Goal: Information Seeking & Learning: Learn about a topic

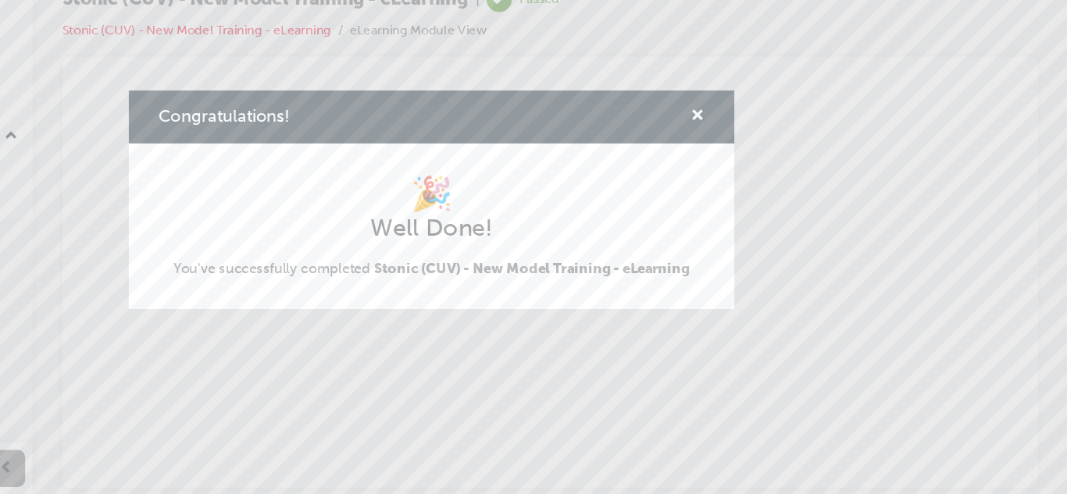
click at [614, 380] on div "Congratulations! 🎉 Well Done! You've successfully completed Stonic (CUV) - New …" at bounding box center [533, 247] width 1067 height 494
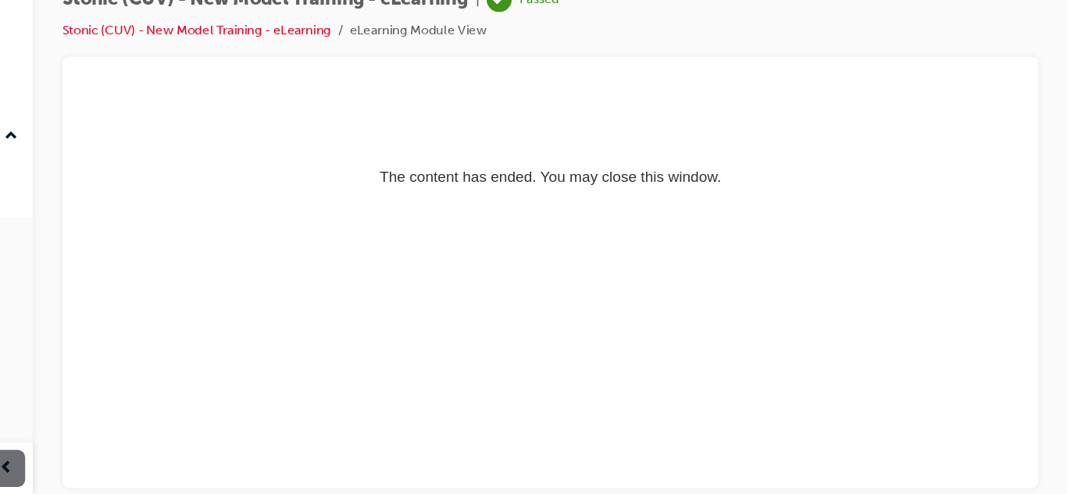
click at [454, 181] on html "The content has ended. You may close this window." at bounding box center [473, 133] width 793 height 95
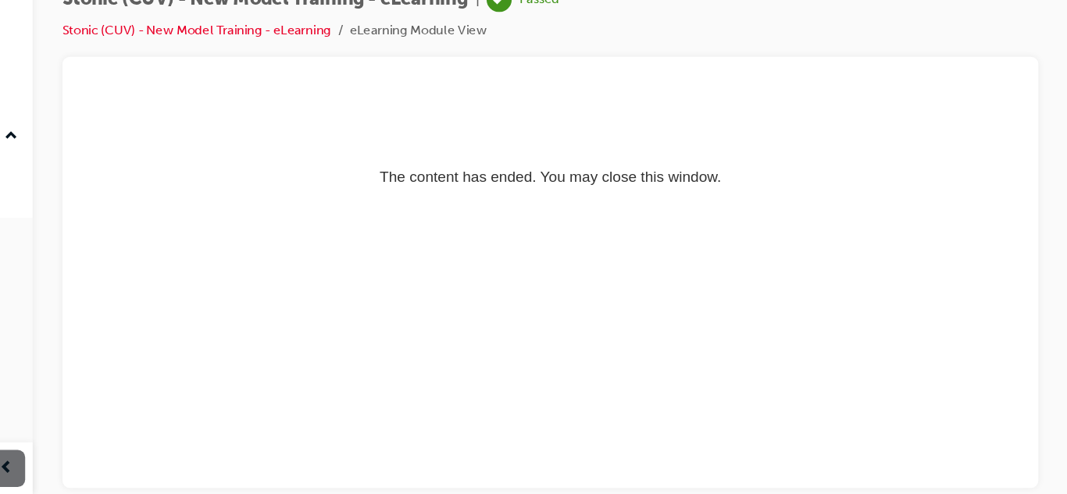
click at [454, 181] on html "The content has ended. You may close this window." at bounding box center [473, 133] width 793 height 95
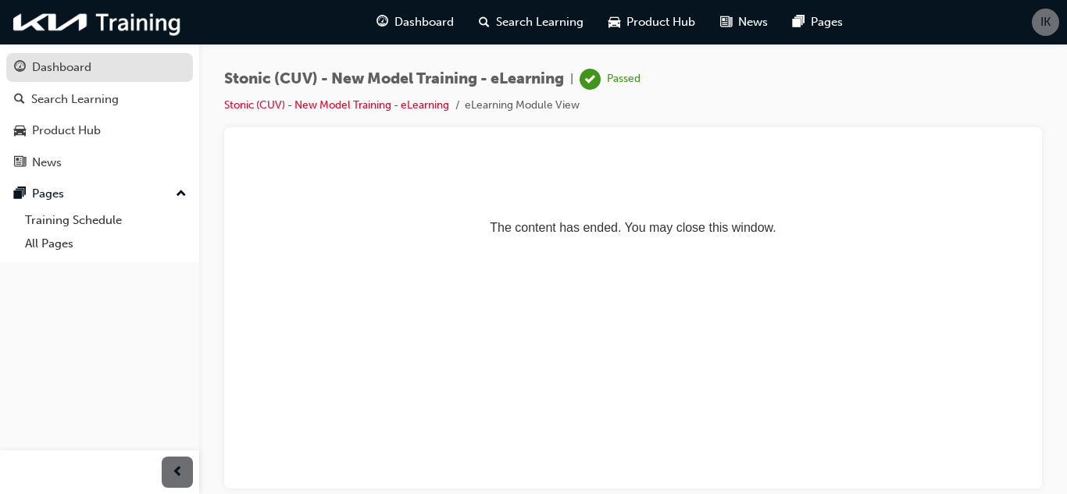
click at [113, 73] on div "Dashboard" at bounding box center [99, 68] width 171 height 20
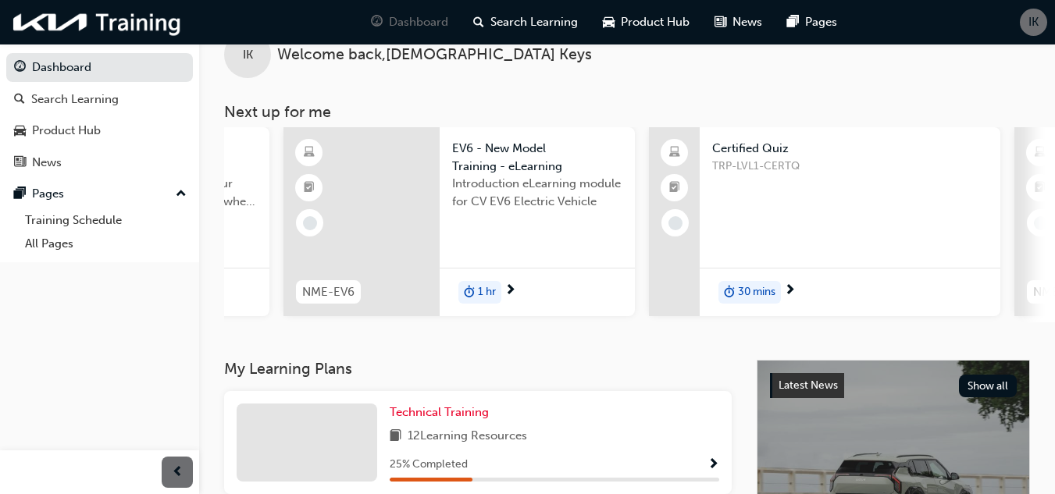
scroll to position [0, 1360]
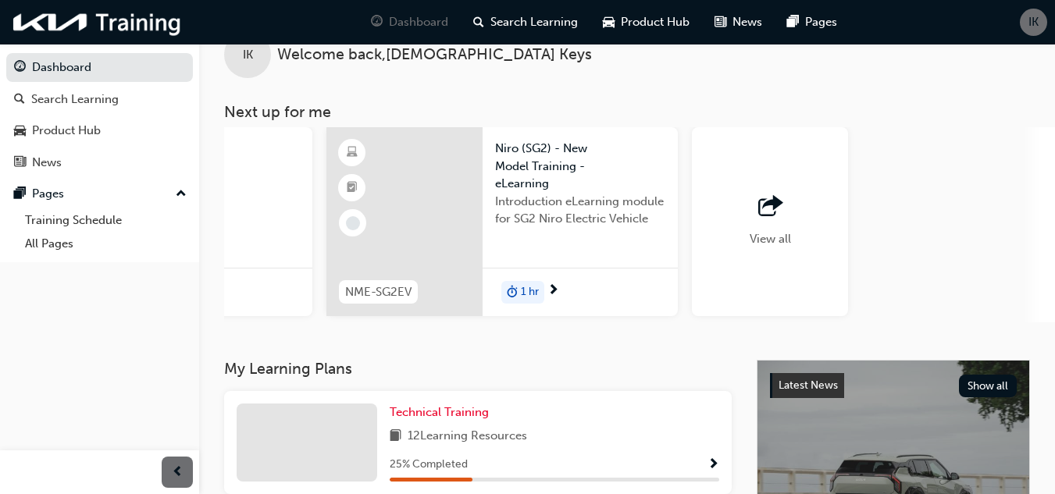
click at [805, 216] on div "View all" at bounding box center [770, 221] width 156 height 189
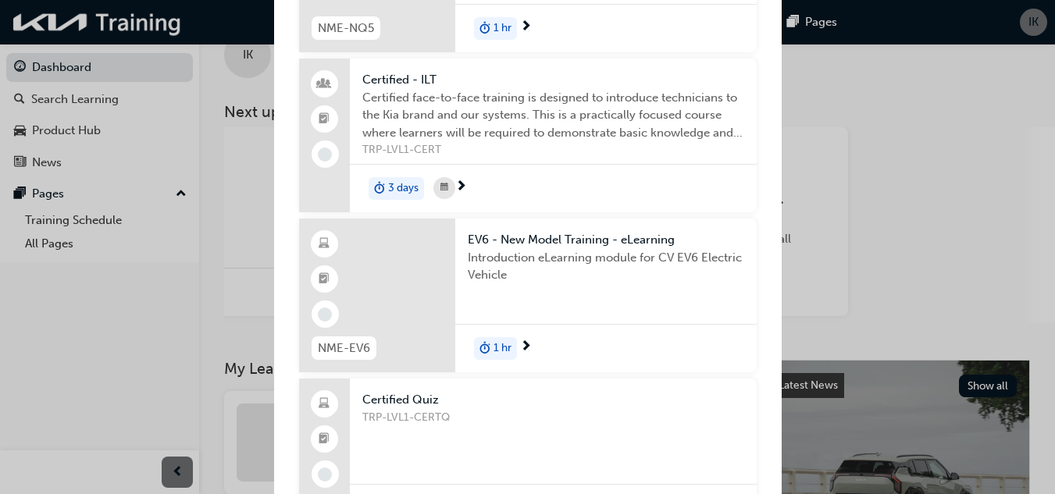
scroll to position [0, 0]
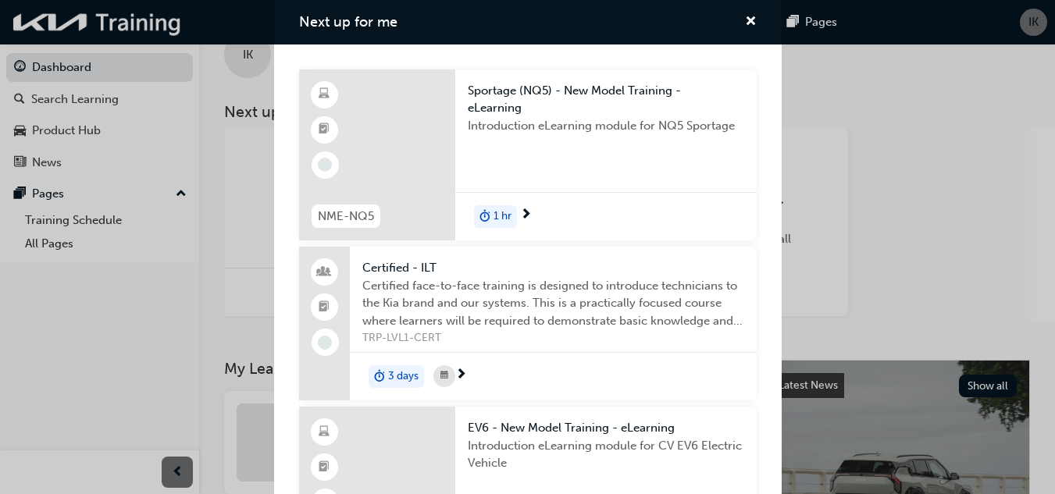
click at [574, 152] on div "Introduction eLearning module for NQ5 Sportage" at bounding box center [606, 148] width 276 height 62
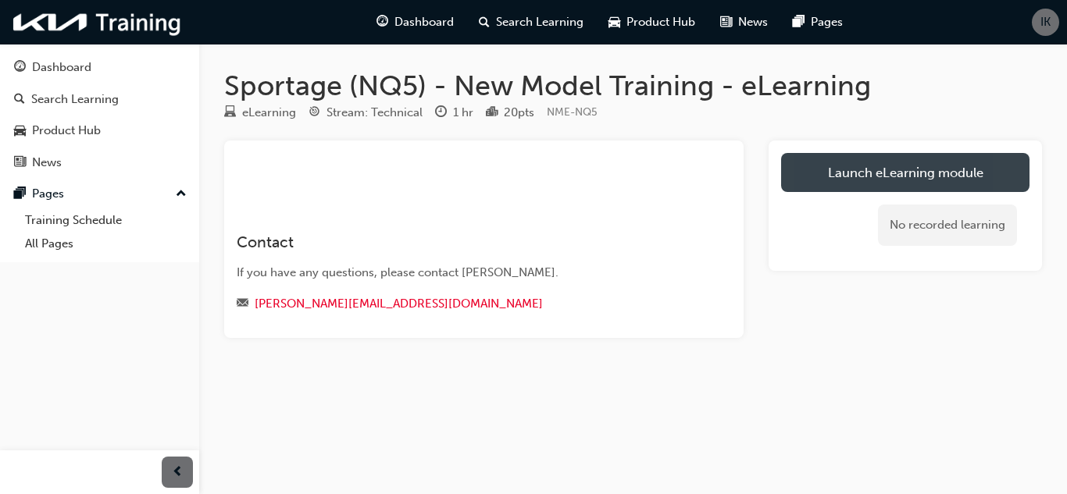
click at [861, 175] on link "Launch eLearning module" at bounding box center [905, 172] width 248 height 39
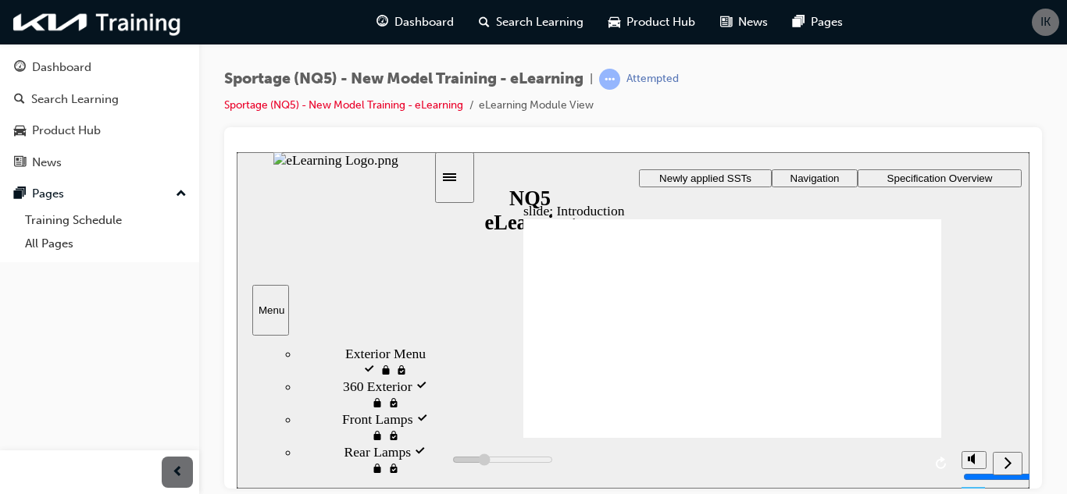
scroll to position [694, 0]
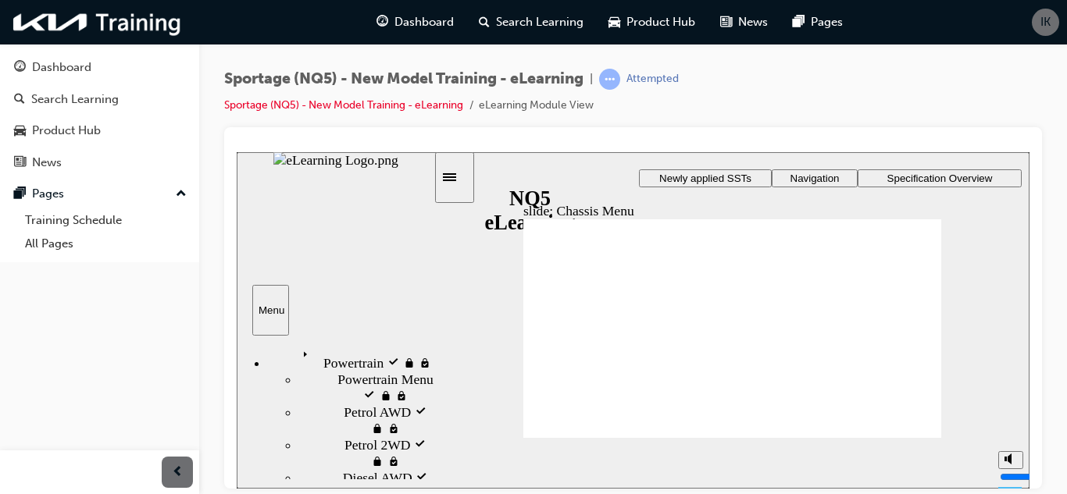
scroll to position [109, 0]
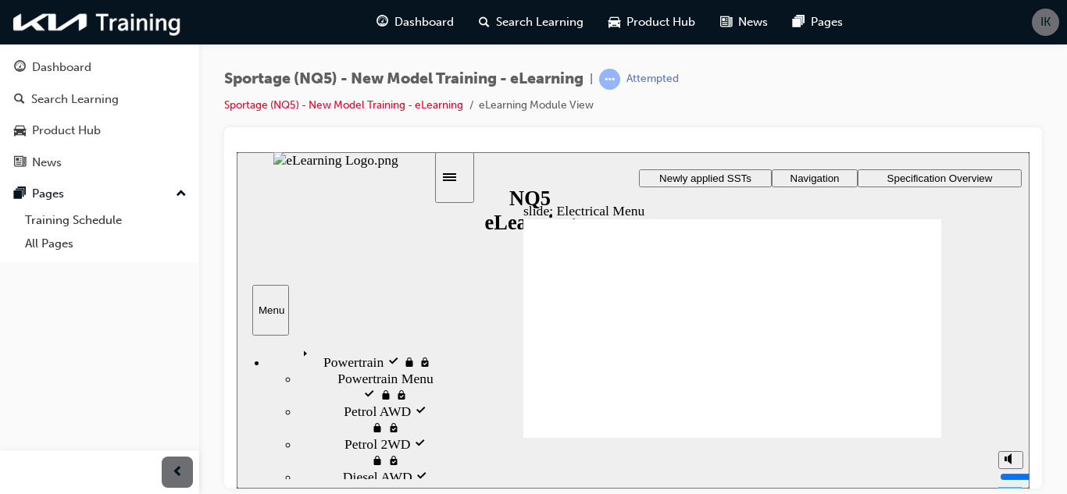
scroll to position [133, 0]
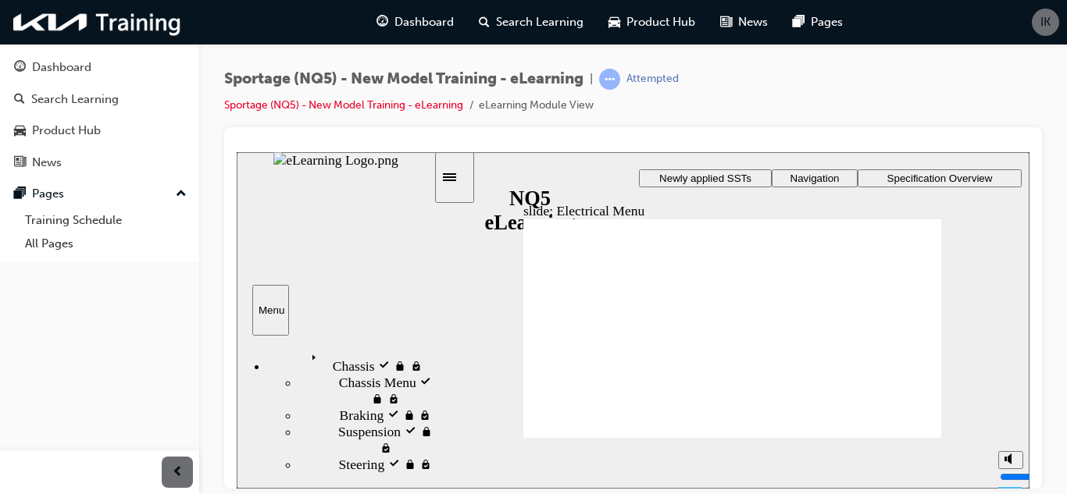
scroll to position [263, 0]
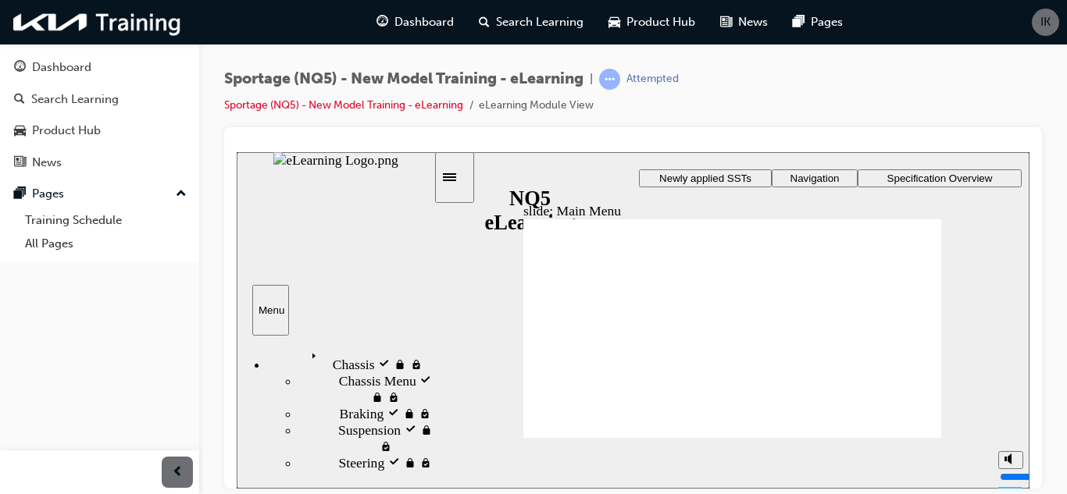
scroll to position [337, 0]
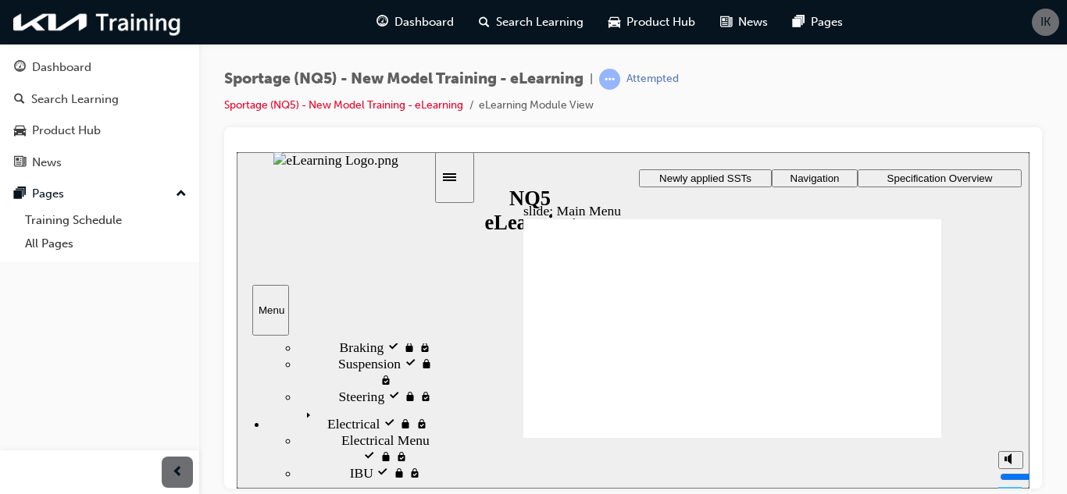
scroll to position [407, 0]
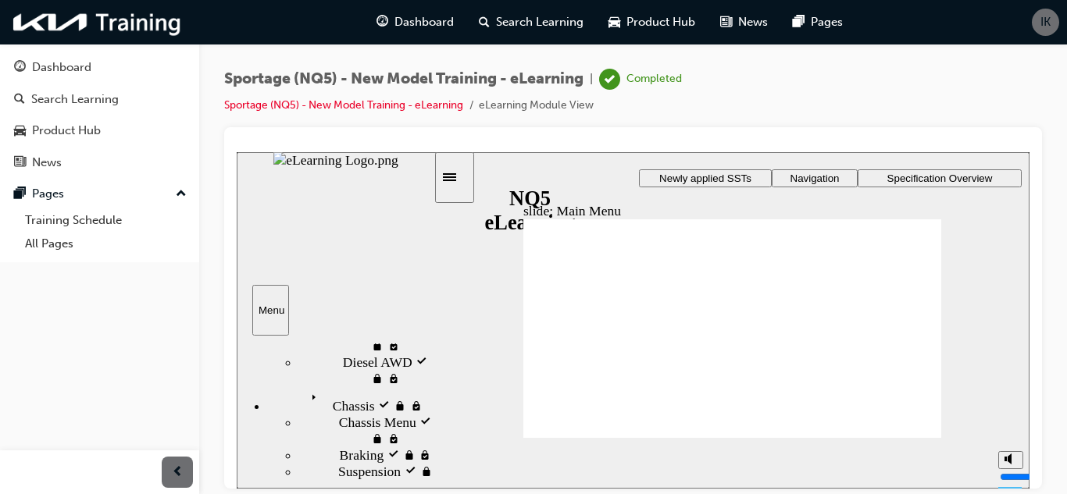
scroll to position [0, 0]
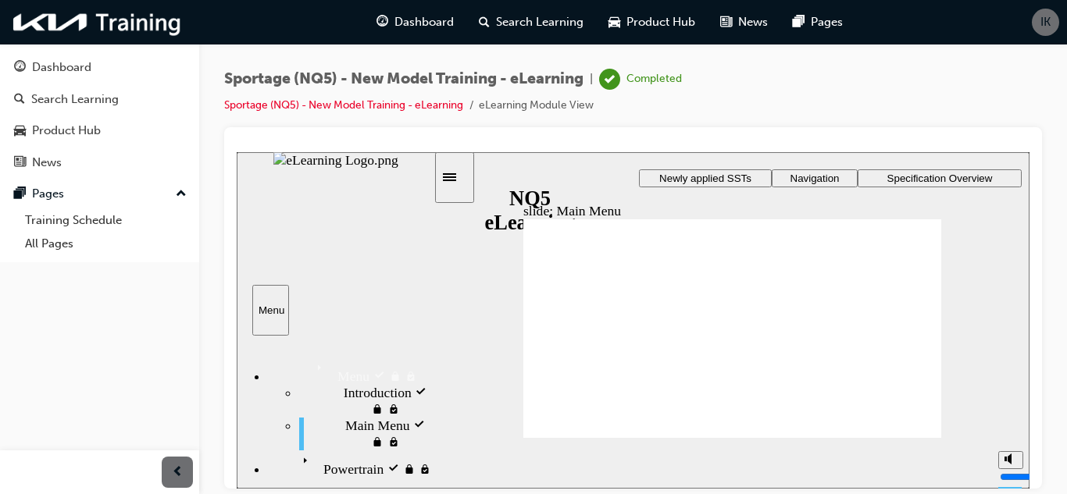
click at [348, 369] on div "Menu visited Menu" at bounding box center [351, 370] width 166 height 27
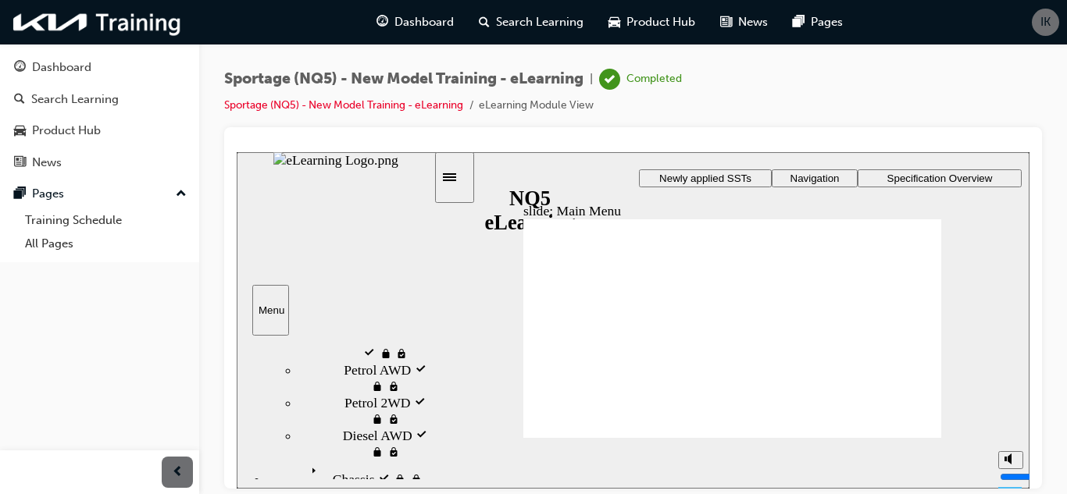
click at [733, 175] on span "Newly applied SSTs" at bounding box center [705, 178] width 92 height 12
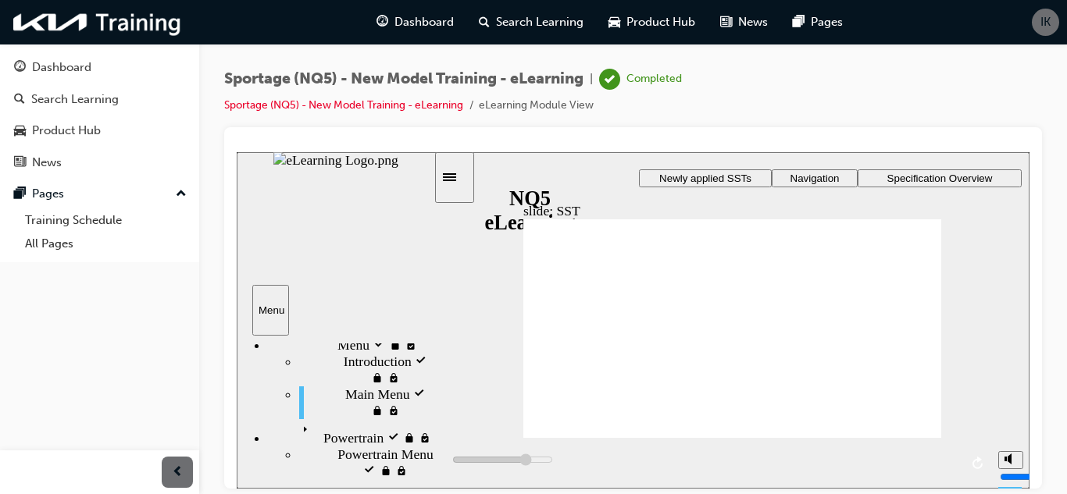
scroll to position [0, 0]
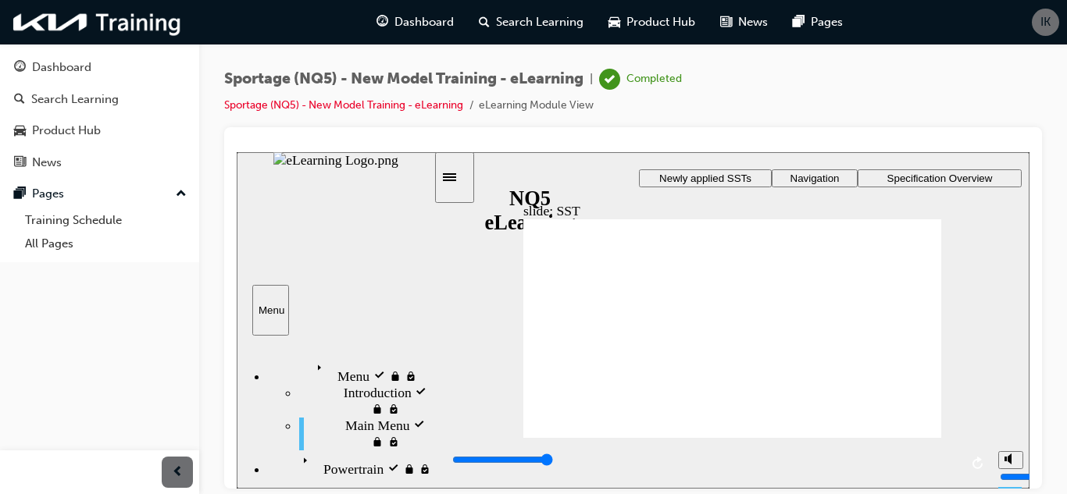
click at [887, 179] on span "Specification Overview" at bounding box center [939, 178] width 105 height 12
click at [831, 177] on span "Navigation" at bounding box center [814, 178] width 49 height 12
click at [674, 183] on span "Newly applied SSTs" at bounding box center [705, 178] width 92 height 12
click at [800, 175] on span "Navigation" at bounding box center [814, 178] width 49 height 12
click at [528, 167] on div "slide: Navigation Navigation Rectangle 4 Home screen Main Menu Rectangle 8 Subj…" at bounding box center [633, 319] width 793 height 337
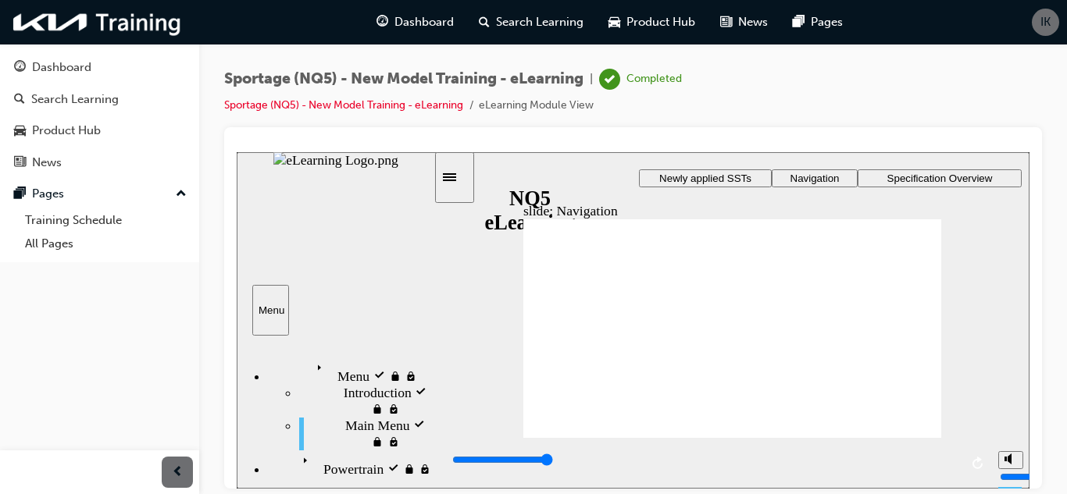
click at [528, 176] on div "slide: Navigation Navigation Rectangle 4 Home screen Main Menu Rectangle 8 Subj…" at bounding box center [633, 319] width 793 height 337
click at [453, 183] on div "Sidebar Toggle" at bounding box center [454, 177] width 27 height 12
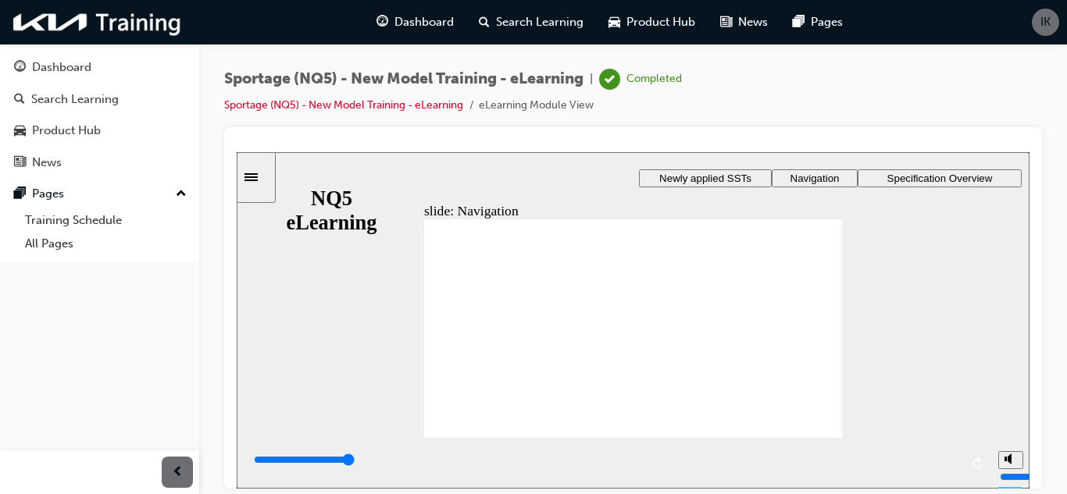
click at [260, 179] on icon "Sidebar Toggle" at bounding box center [255, 175] width 23 height 9
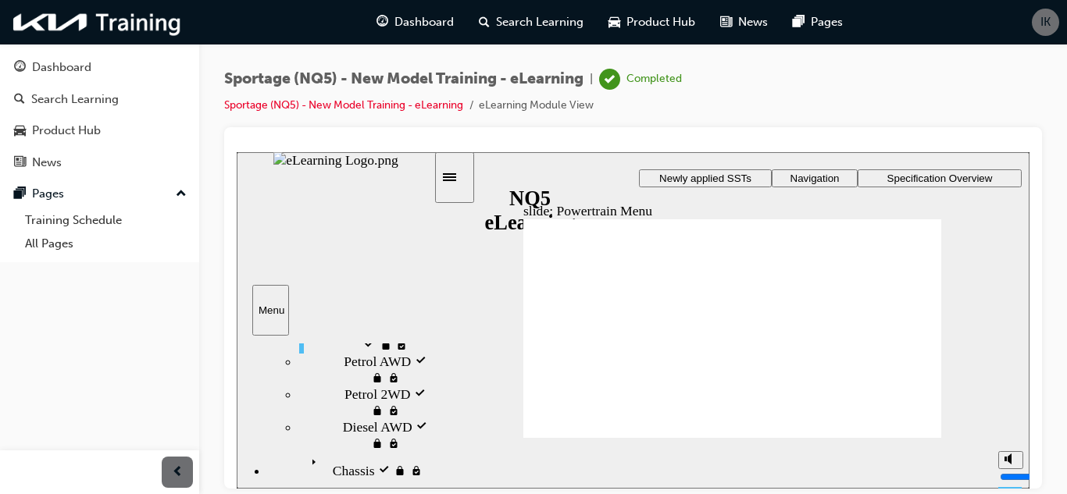
scroll to position [155, 0]
click at [355, 453] on div "[PERSON_NAME] visited Chassis" at bounding box center [351, 466] width 166 height 27
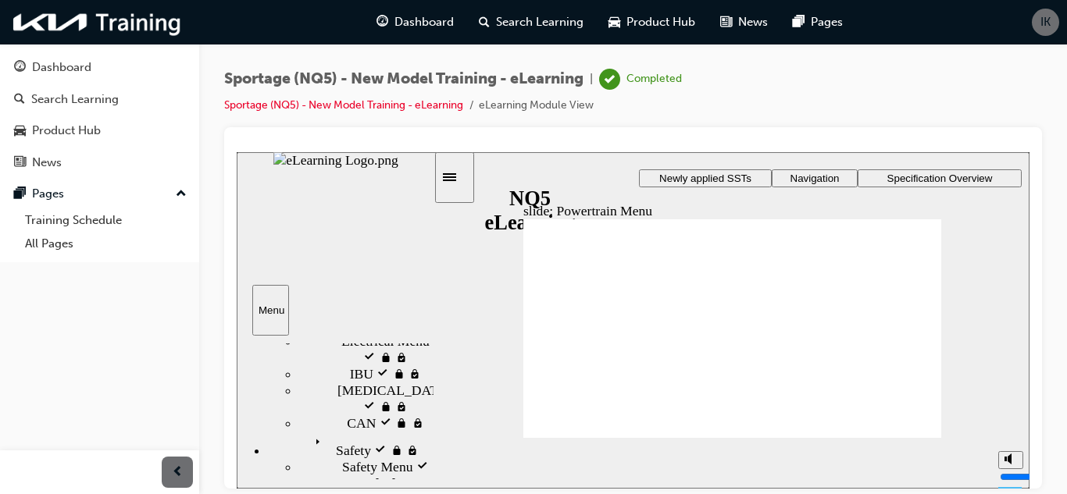
scroll to position [430, 0]
click at [352, 321] on span "Electrical visited" at bounding box center [346, 313] width 93 height 16
click at [348, 295] on div "Safety visited Safety" at bounding box center [351, 281] width 166 height 27
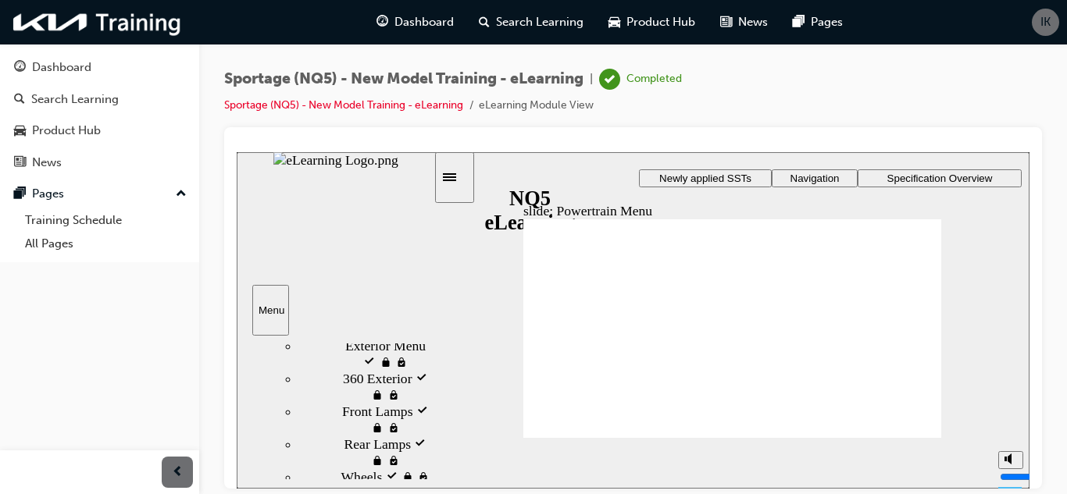
click at [340, 266] on span "Interior visited" at bounding box center [346, 258] width 81 height 16
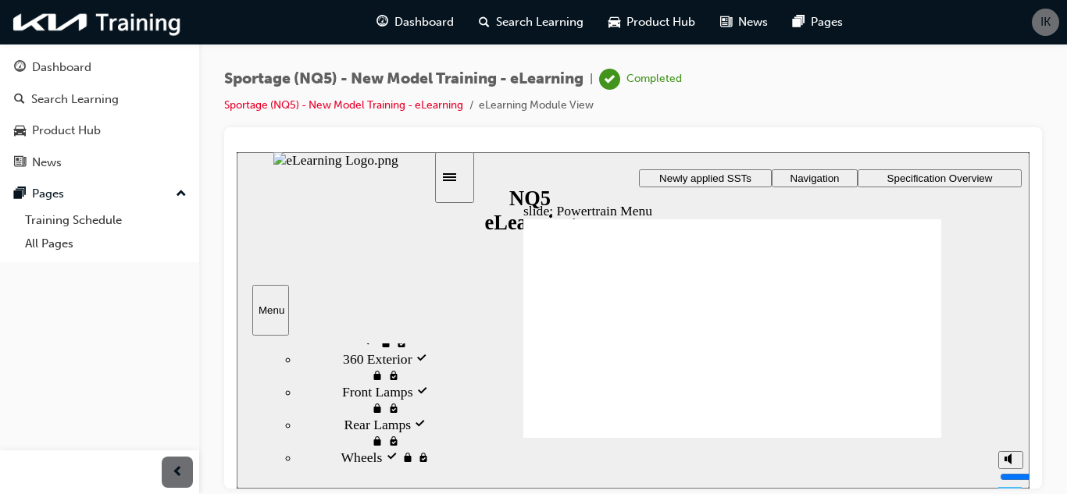
click at [330, 307] on span "Exterior visited" at bounding box center [346, 299] width 85 height 16
click at [341, 458] on span "Wheels visited" at bounding box center [381, 457] width 81 height 16
type input "10500"
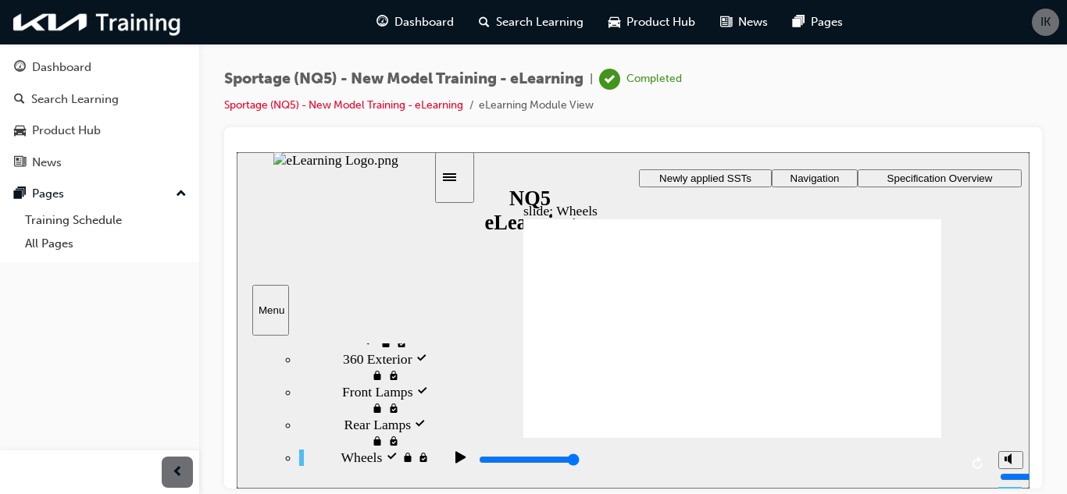
click at [390, 11] on div "Dashboard" at bounding box center [415, 22] width 102 height 32
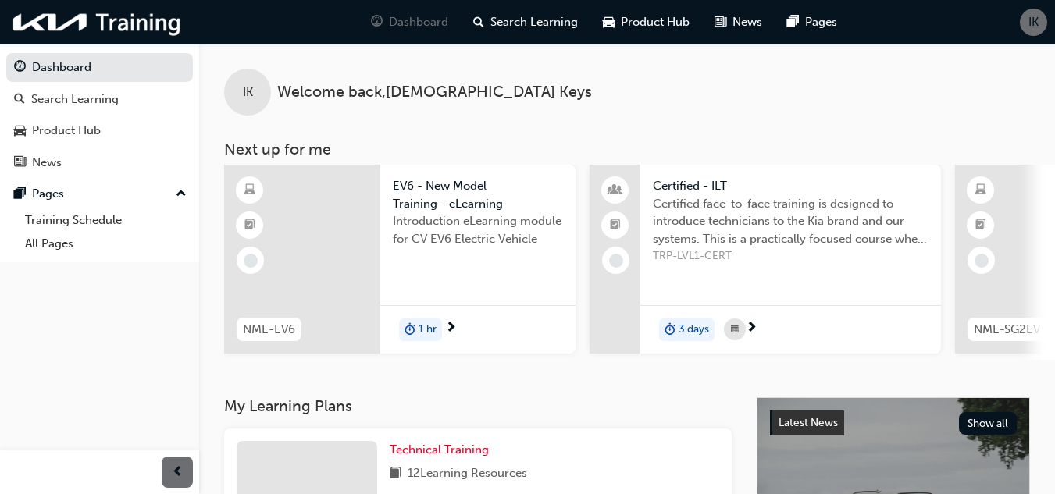
click at [487, 205] on span "EV6 - New Model Training - eLearning" at bounding box center [478, 194] width 170 height 35
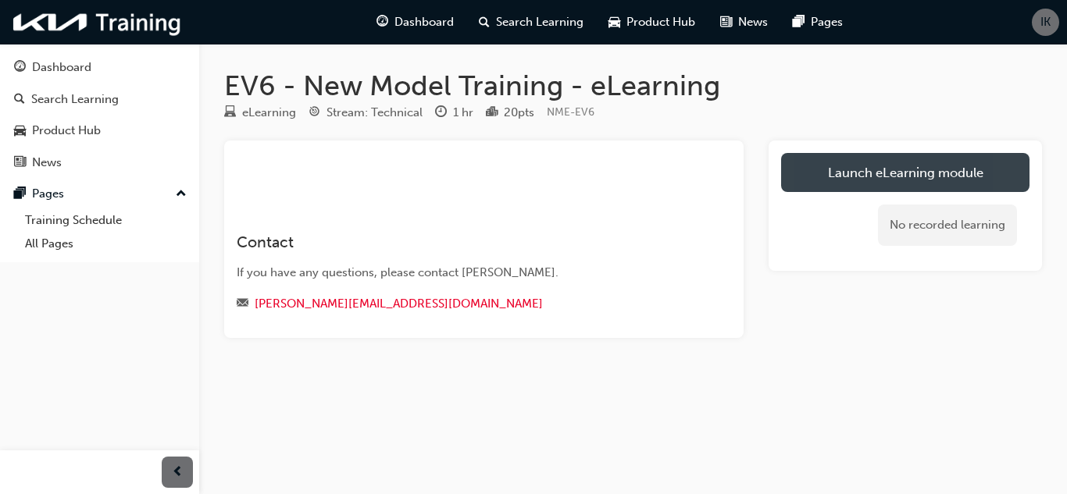
click at [875, 166] on link "Launch eLearning module" at bounding box center [905, 172] width 248 height 39
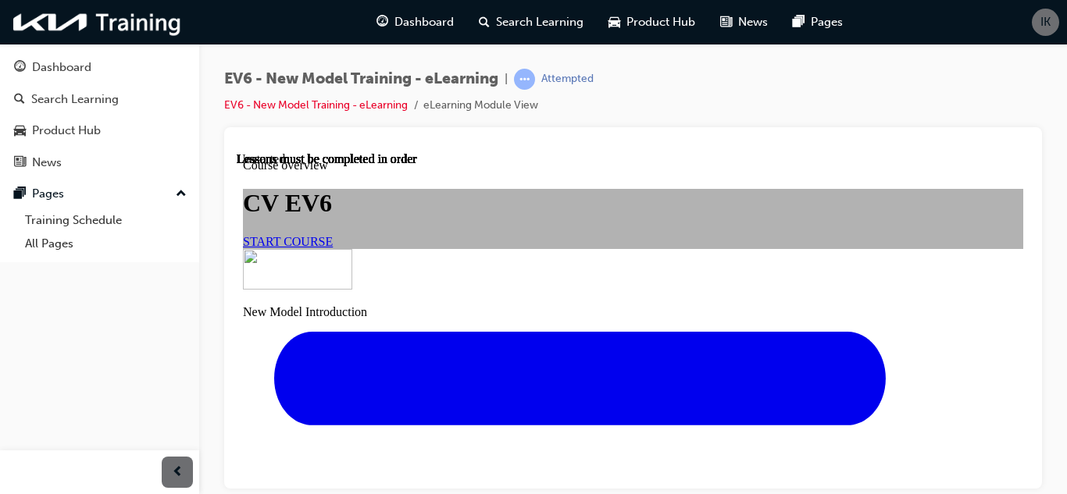
click at [333, 248] on span "START COURSE" at bounding box center [288, 240] width 90 height 13
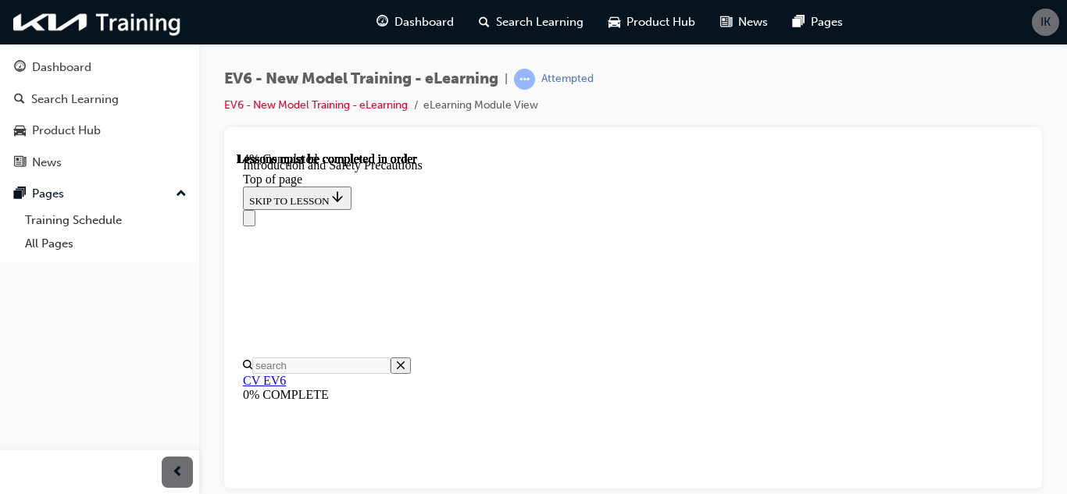
scroll to position [329, 0]
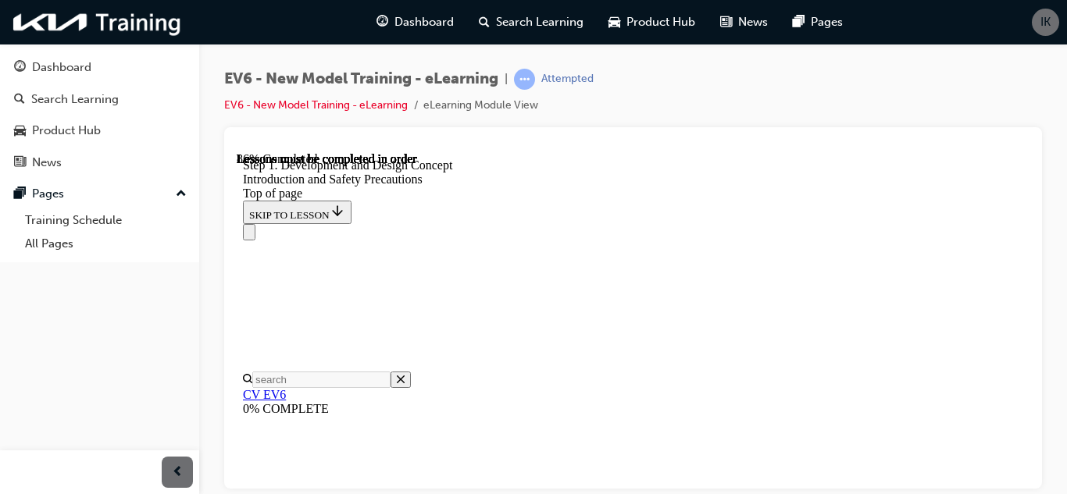
scroll to position [2915, 0]
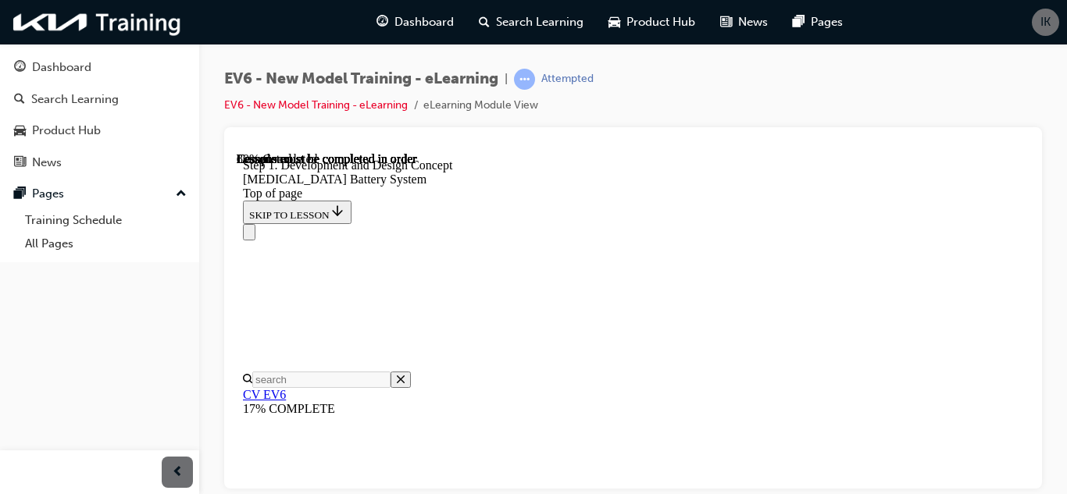
drag, startPoint x: 790, startPoint y: 359, endPoint x: 732, endPoint y: 373, distance: 60.2
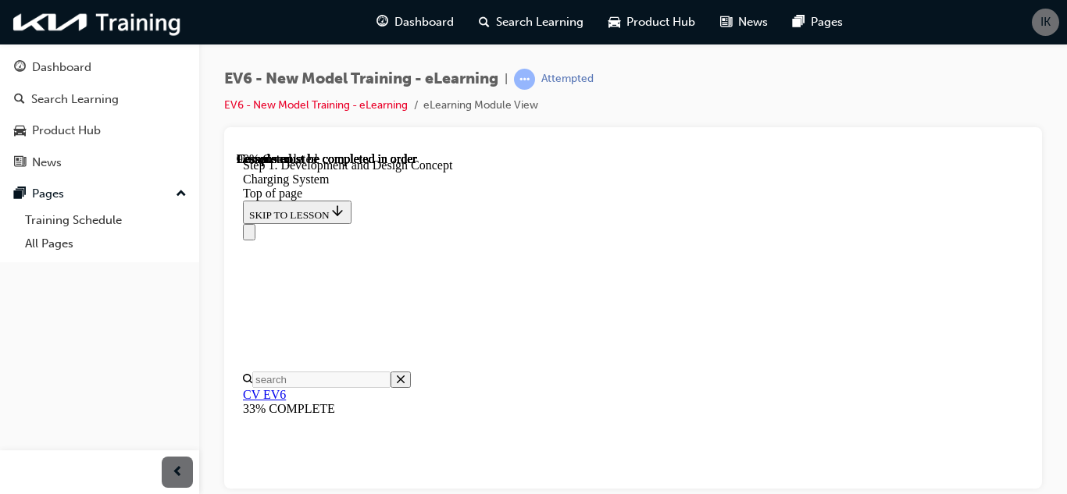
drag, startPoint x: 732, startPoint y: 373, endPoint x: 697, endPoint y: 365, distance: 36.0
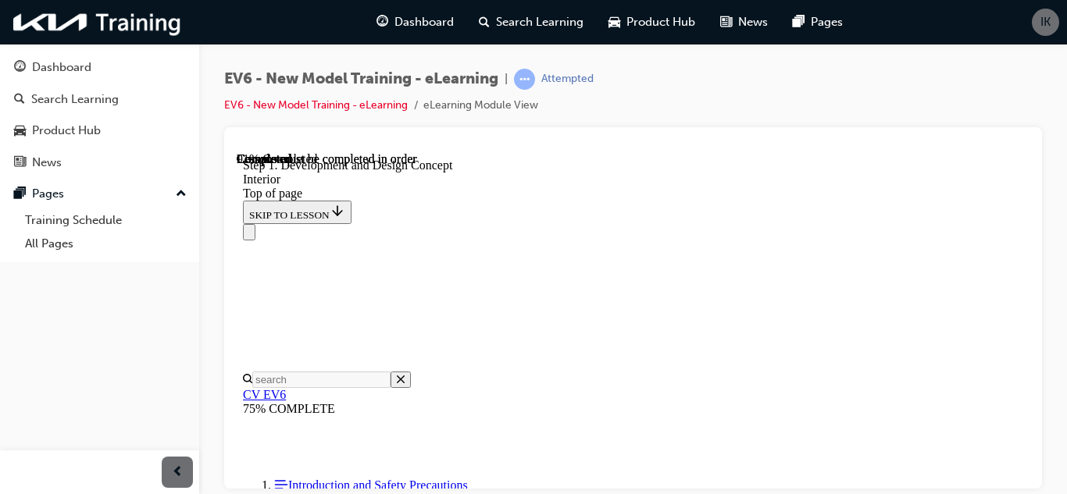
scroll to position [6925, 0]
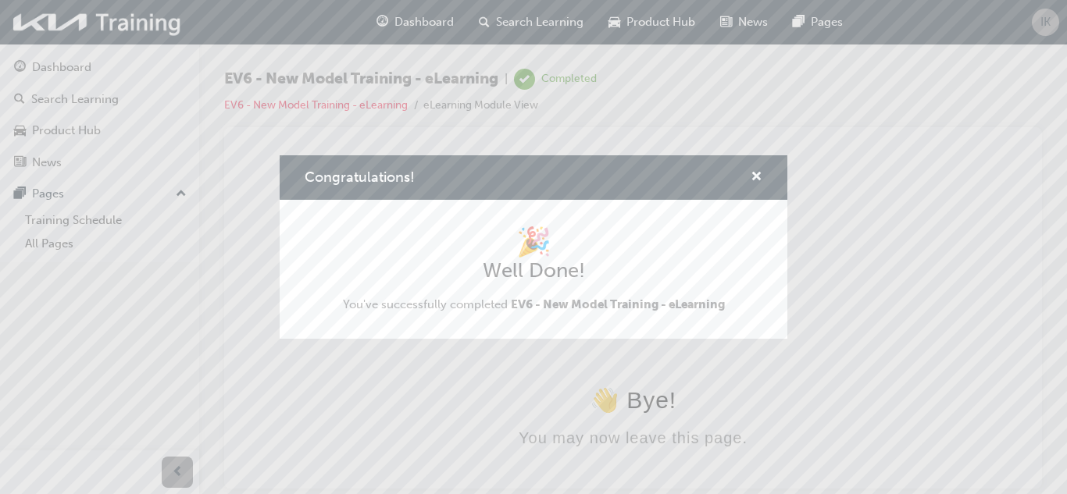
scroll to position [0, 0]
click at [756, 175] on span "cross-icon" at bounding box center [756, 178] width 12 height 14
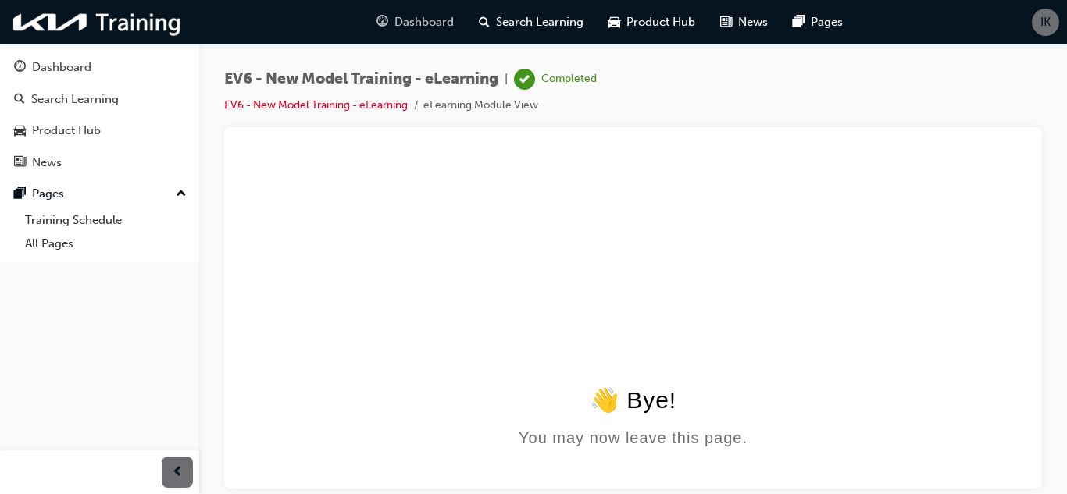
click at [427, 16] on span "Dashboard" at bounding box center [423, 22] width 59 height 18
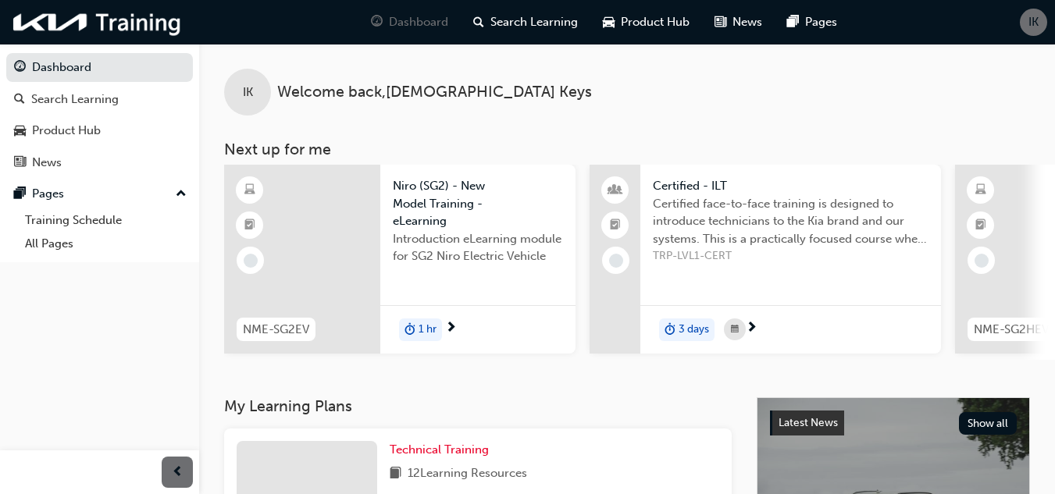
click at [451, 198] on span "Niro (SG2) - New Model Training - eLearning" at bounding box center [478, 203] width 170 height 53
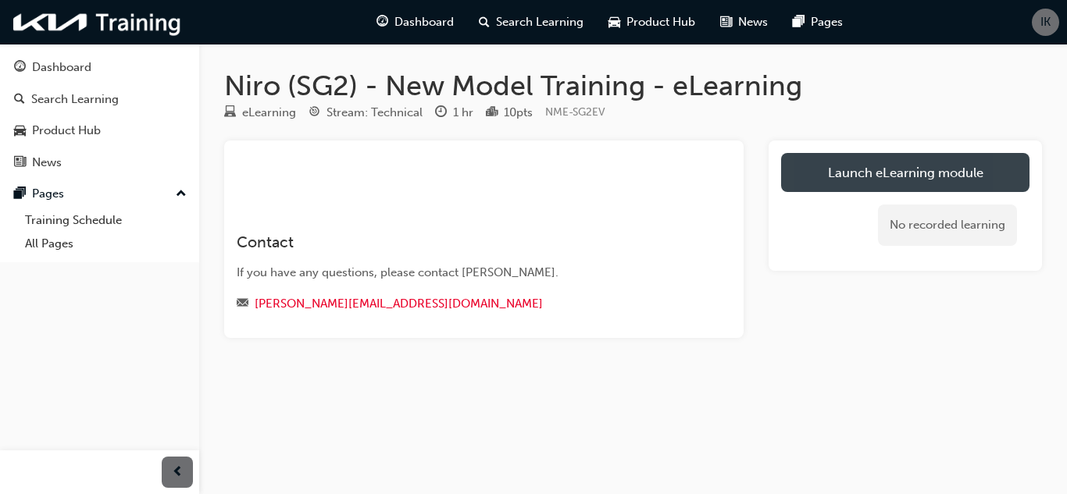
click at [798, 166] on link "Launch eLearning module" at bounding box center [905, 172] width 248 height 39
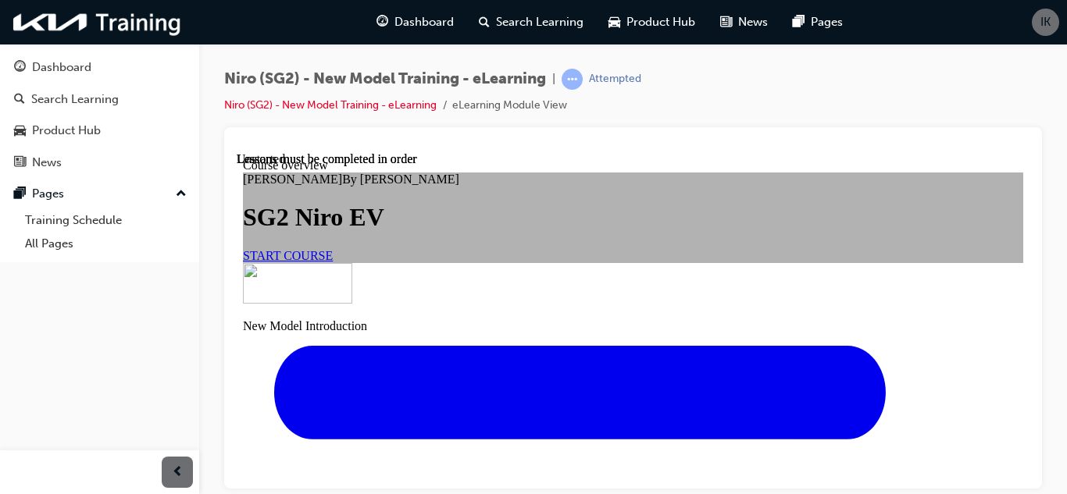
click at [333, 262] on span "START COURSE" at bounding box center [288, 254] width 90 height 13
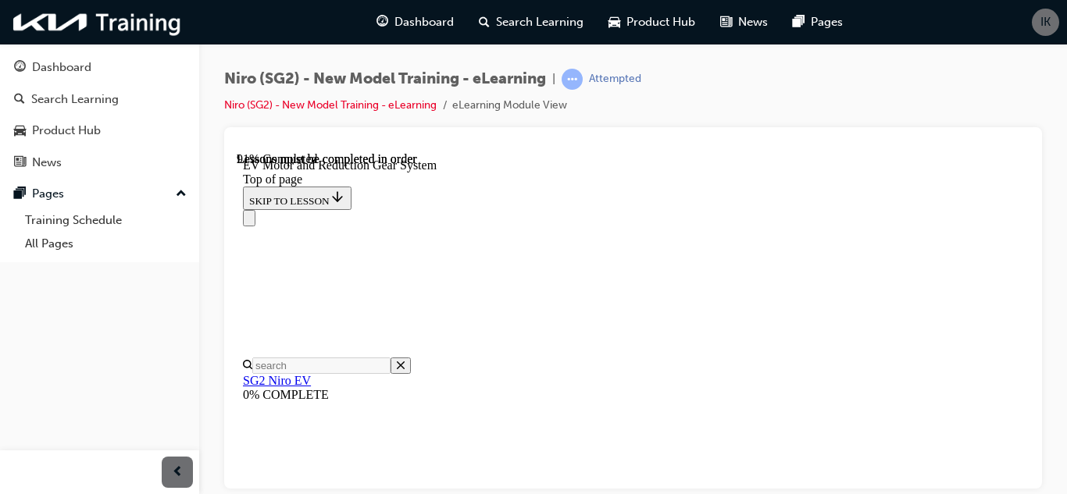
scroll to position [3431, 0]
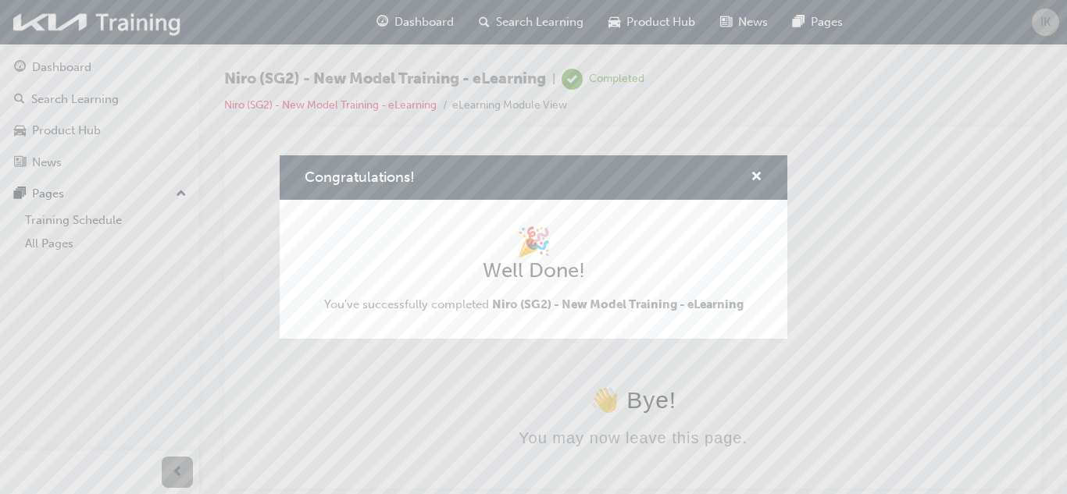
scroll to position [0, 0]
click at [757, 176] on span "cross-icon" at bounding box center [756, 178] width 12 height 14
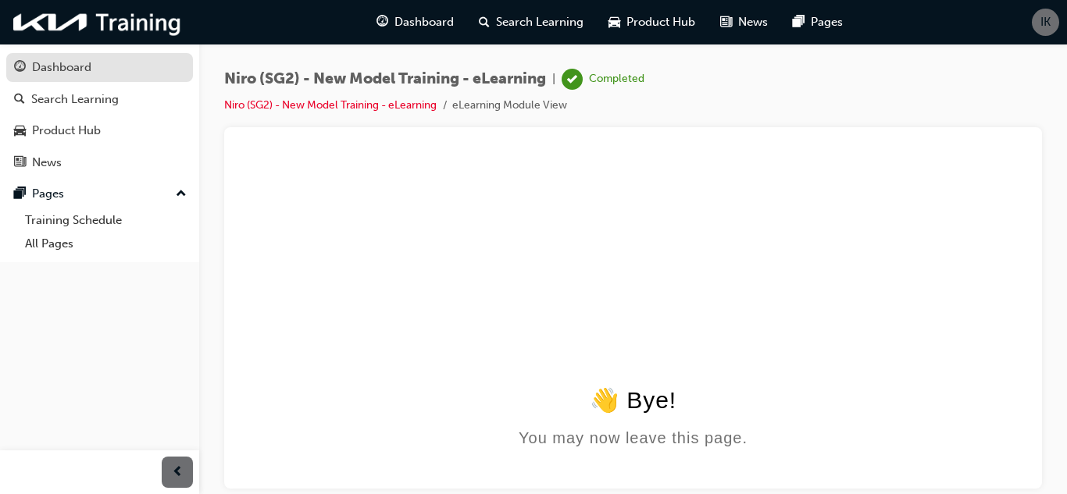
click at [83, 81] on link "Dashboard" at bounding box center [99, 67] width 187 height 29
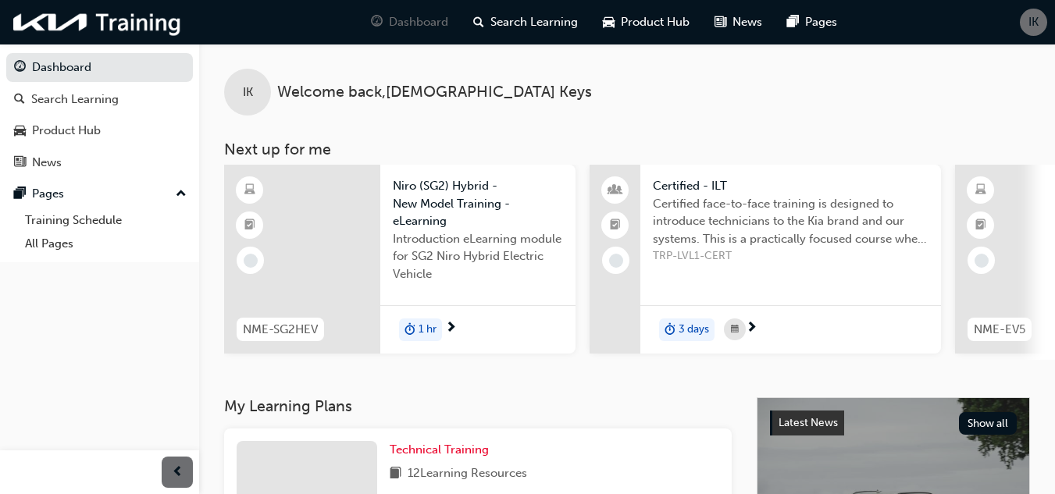
click at [407, 192] on span "Niro (SG2) Hybrid - New Model Training - eLearning" at bounding box center [478, 203] width 170 height 53
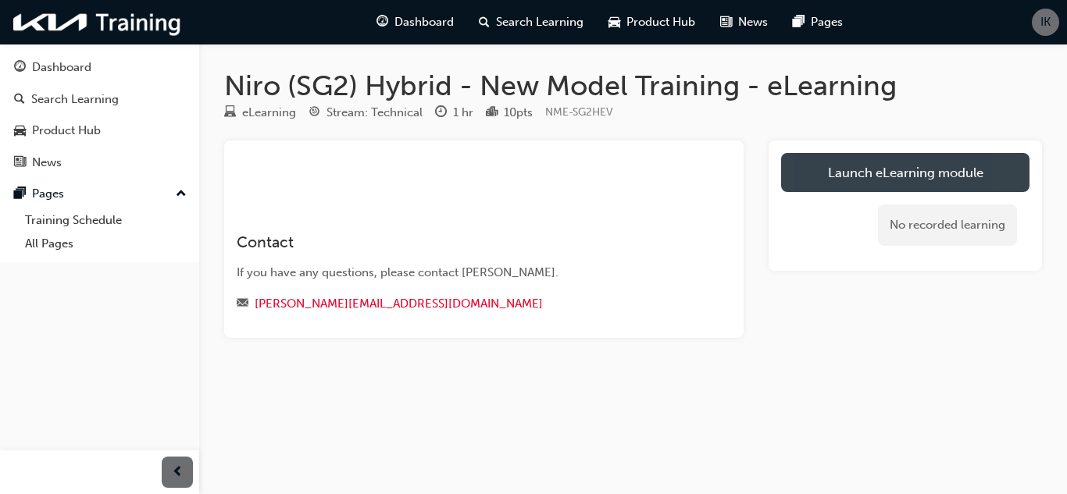
click at [788, 170] on link "Launch eLearning module" at bounding box center [905, 172] width 248 height 39
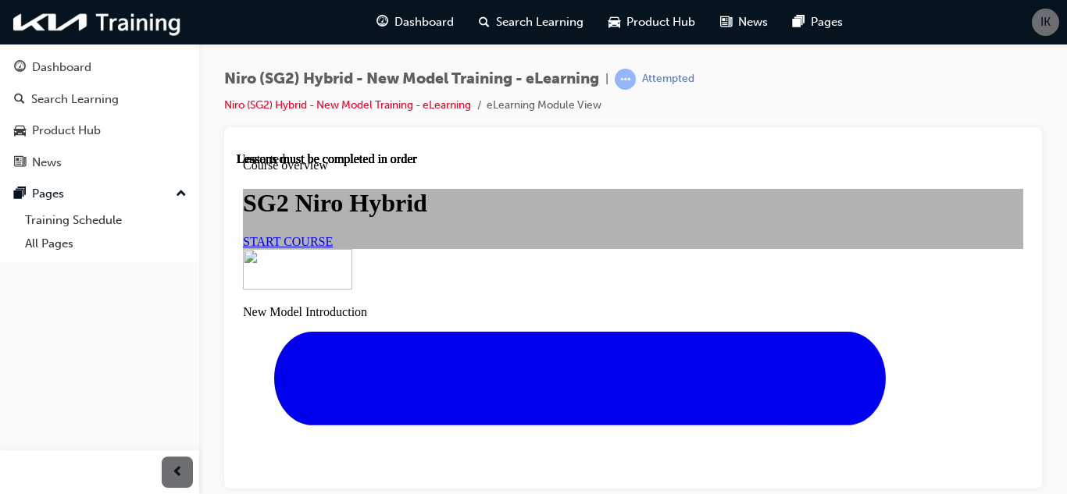
click at [333, 248] on link "START COURSE" at bounding box center [288, 240] width 90 height 13
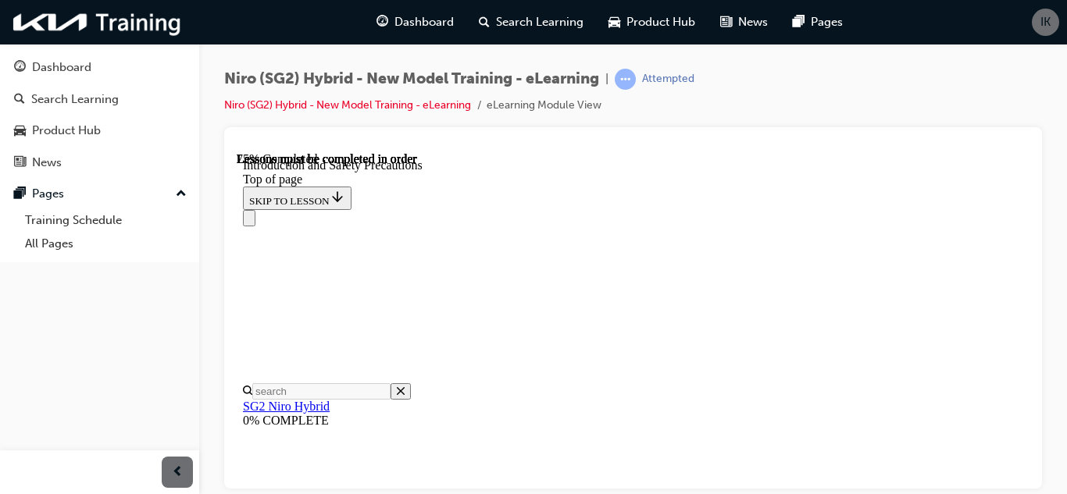
scroll to position [3051, 0]
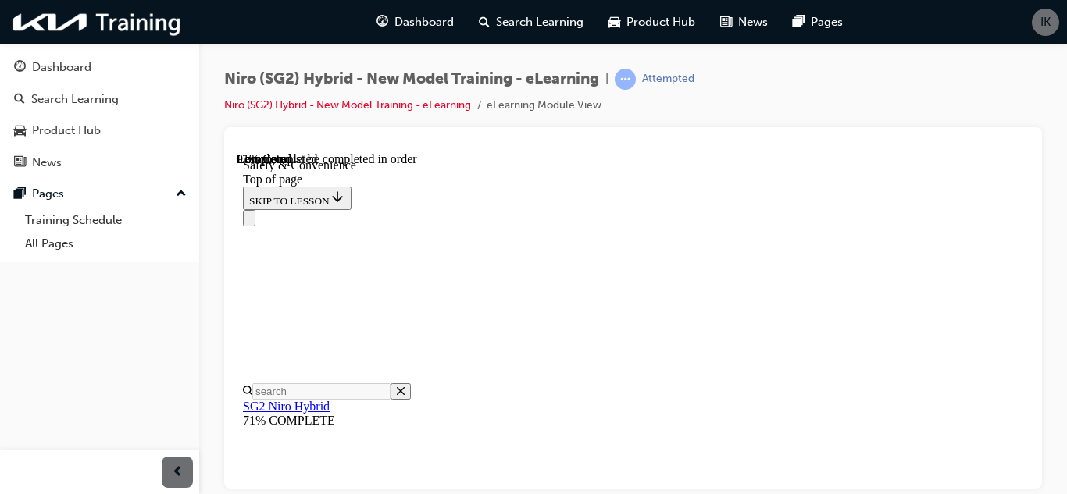
scroll to position [5371, 0]
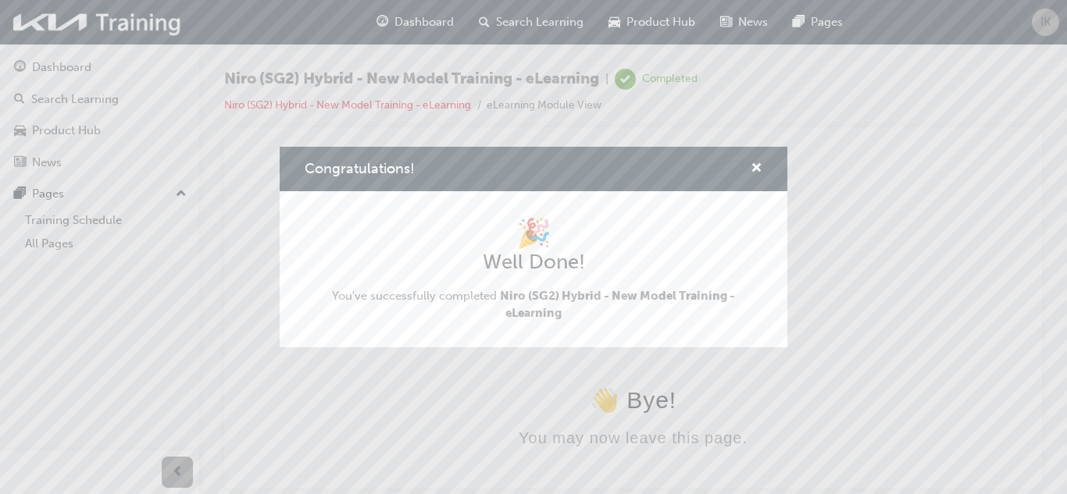
scroll to position [0, 0]
click at [759, 165] on span "cross-icon" at bounding box center [756, 169] width 12 height 14
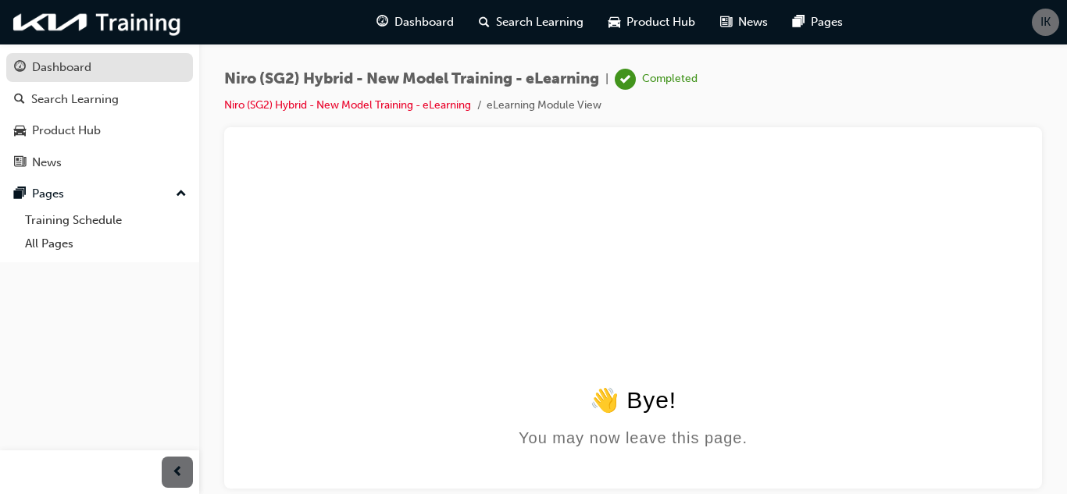
click at [144, 70] on div "Dashboard" at bounding box center [99, 68] width 171 height 20
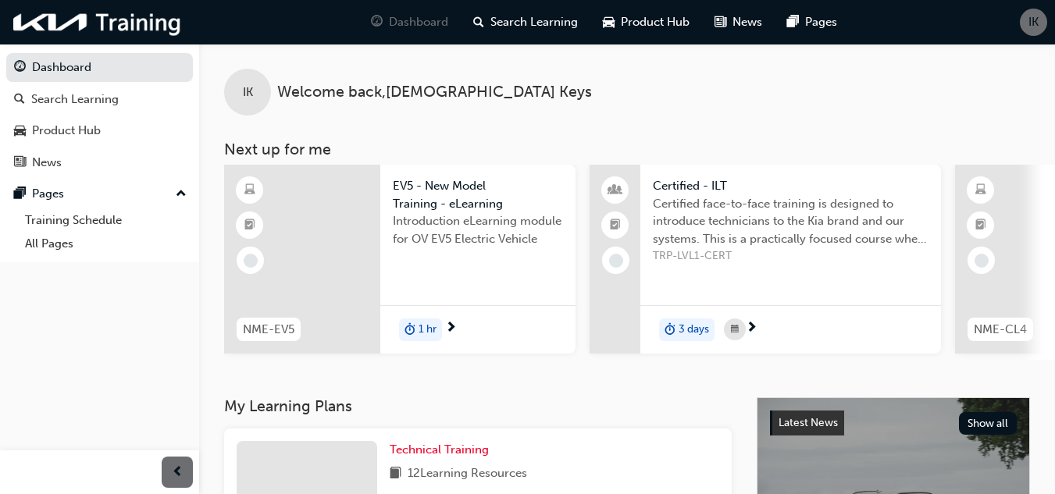
click at [462, 205] on span "EV5 - New Model Training - eLearning" at bounding box center [478, 194] width 170 height 35
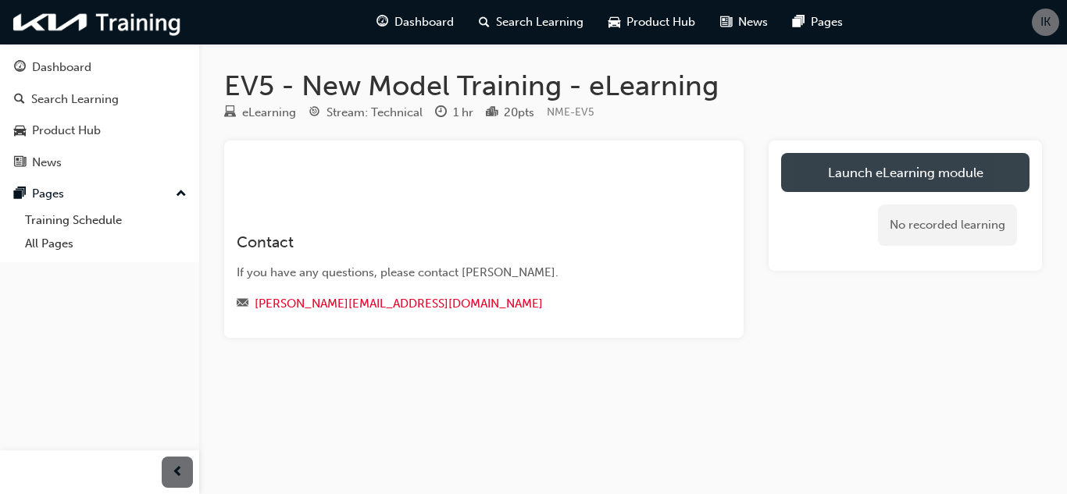
click at [793, 169] on link "Launch eLearning module" at bounding box center [905, 172] width 248 height 39
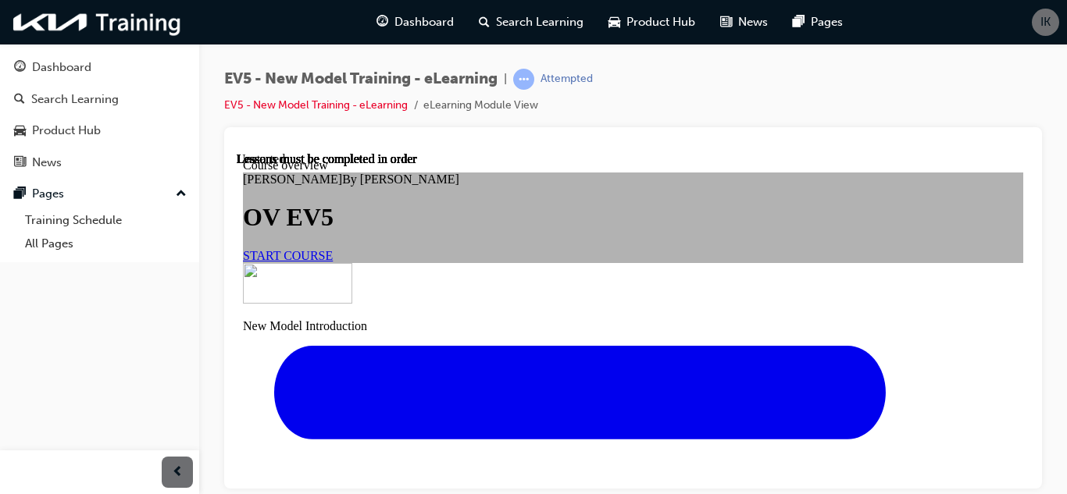
click at [333, 262] on span "START COURSE" at bounding box center [288, 254] width 90 height 13
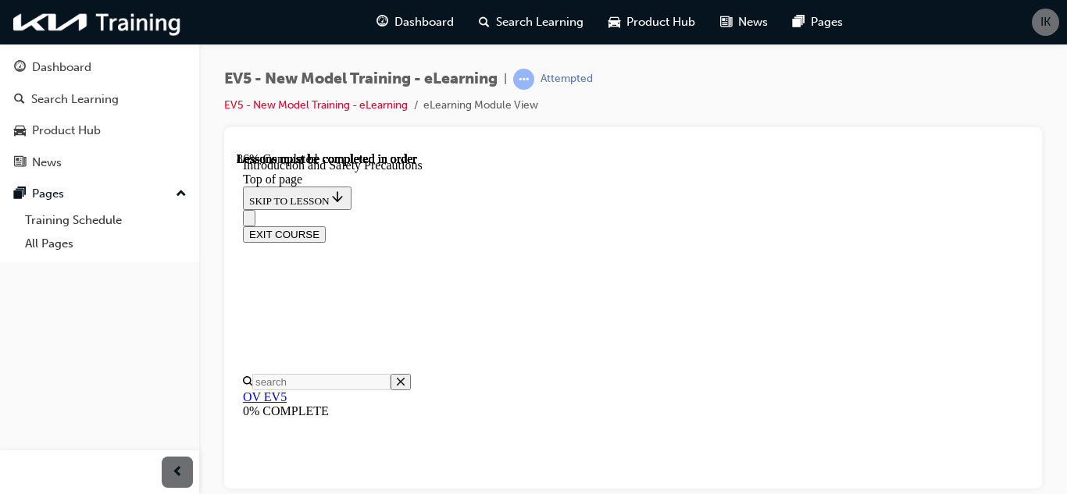
scroll to position [2915, 0]
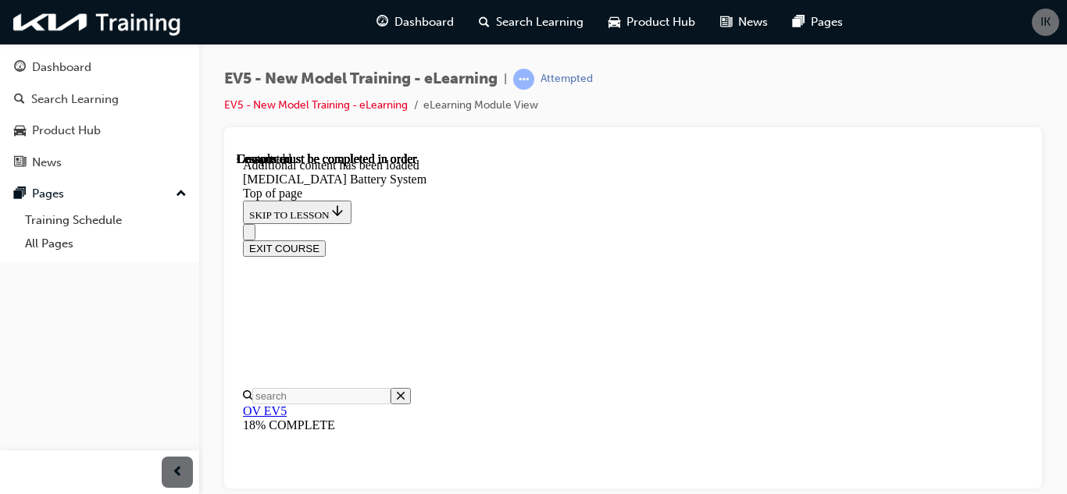
scroll to position [2300, 0]
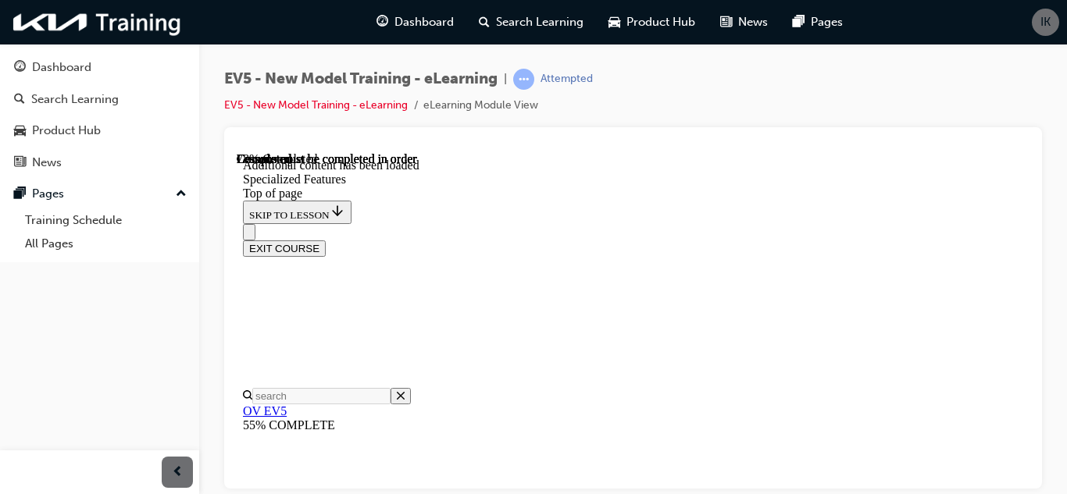
scroll to position [3088, 0]
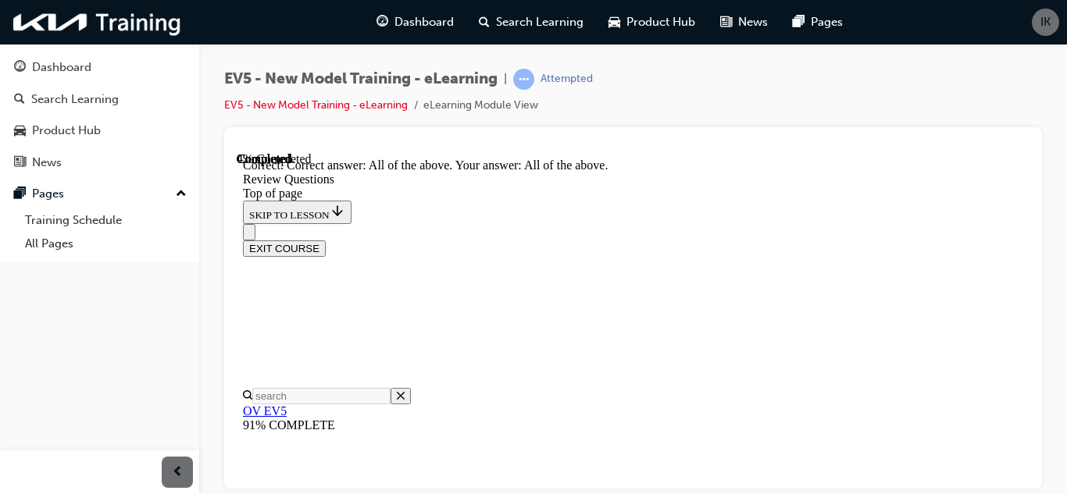
scroll to position [8, 0]
